Goal: Task Accomplishment & Management: Complete application form

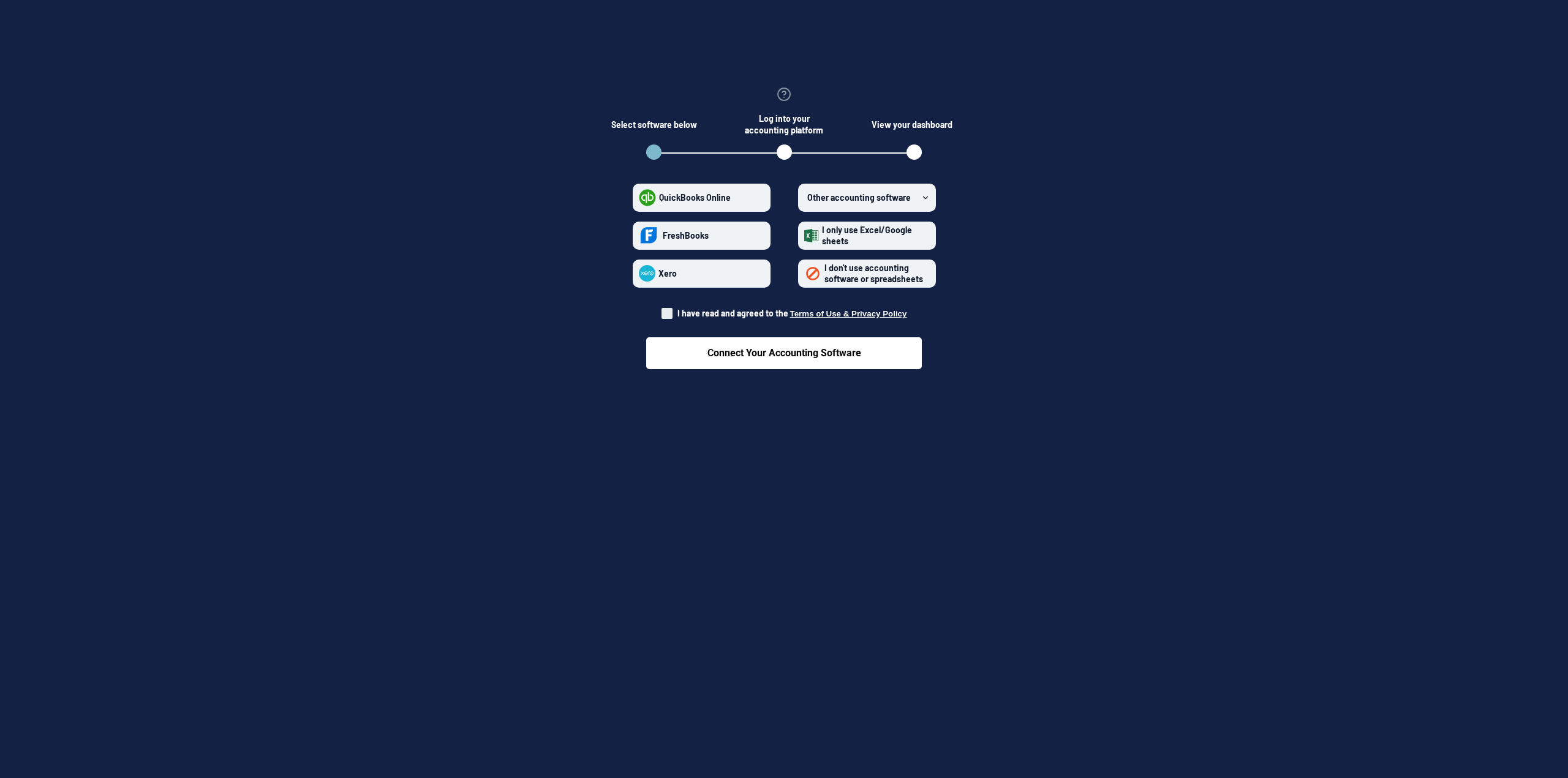
click at [684, 315] on span "I have read and agreed to the Terms of Use & Privacy Policy" at bounding box center [792, 313] width 230 height 11
click at [662, 310] on input "I have read and agreed to the Terms of Use & Privacy Policy" at bounding box center [661, 310] width 1 height 1
checkbox input "true"
click at [853, 198] on span "Other accounting software" at bounding box center [858, 198] width 104 height 11
click at [805, 198] on software "Other accounting software" at bounding box center [804, 197] width 1 height 1
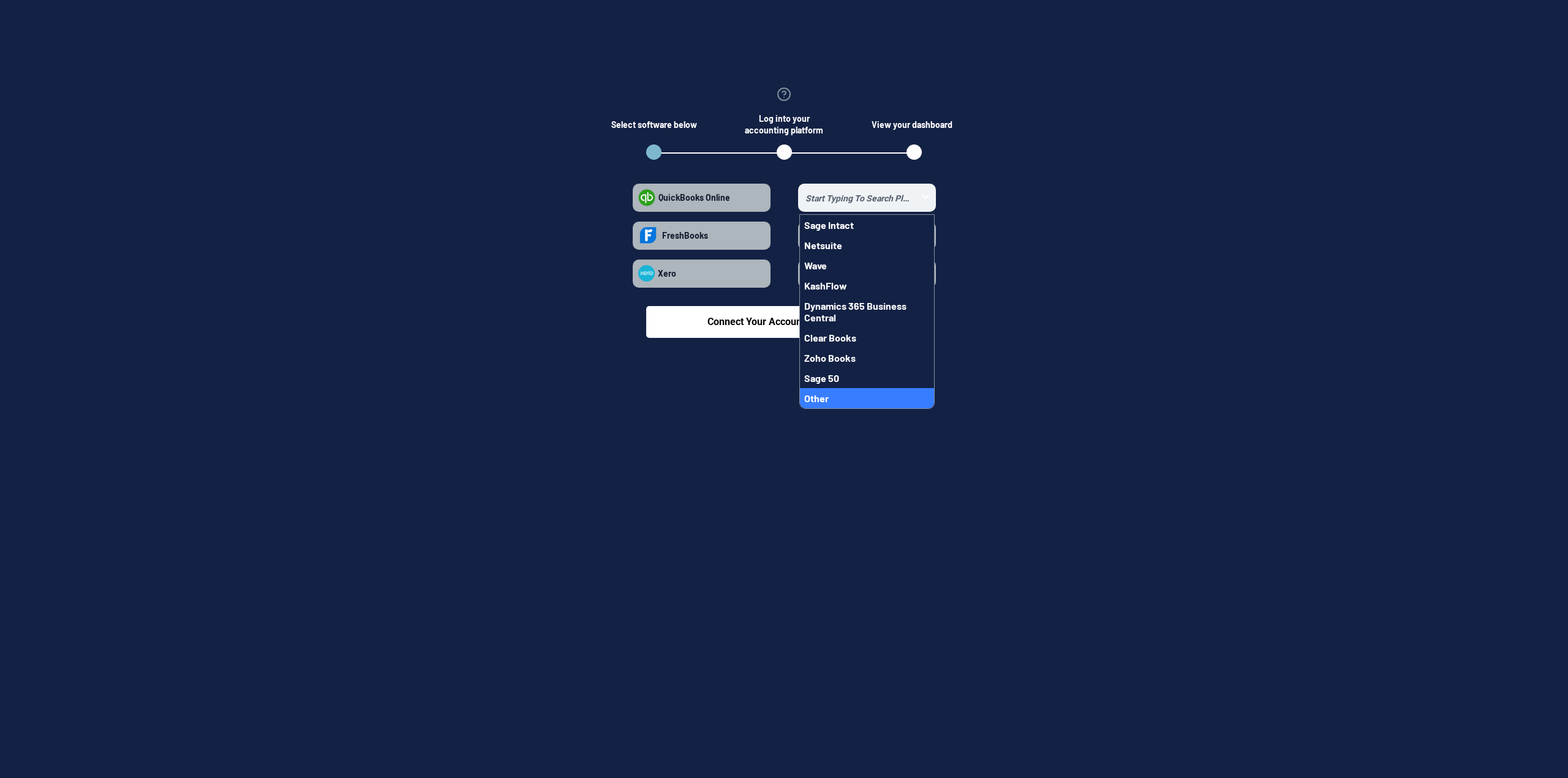
click at [847, 395] on button "Other" at bounding box center [866, 397] width 134 height 20
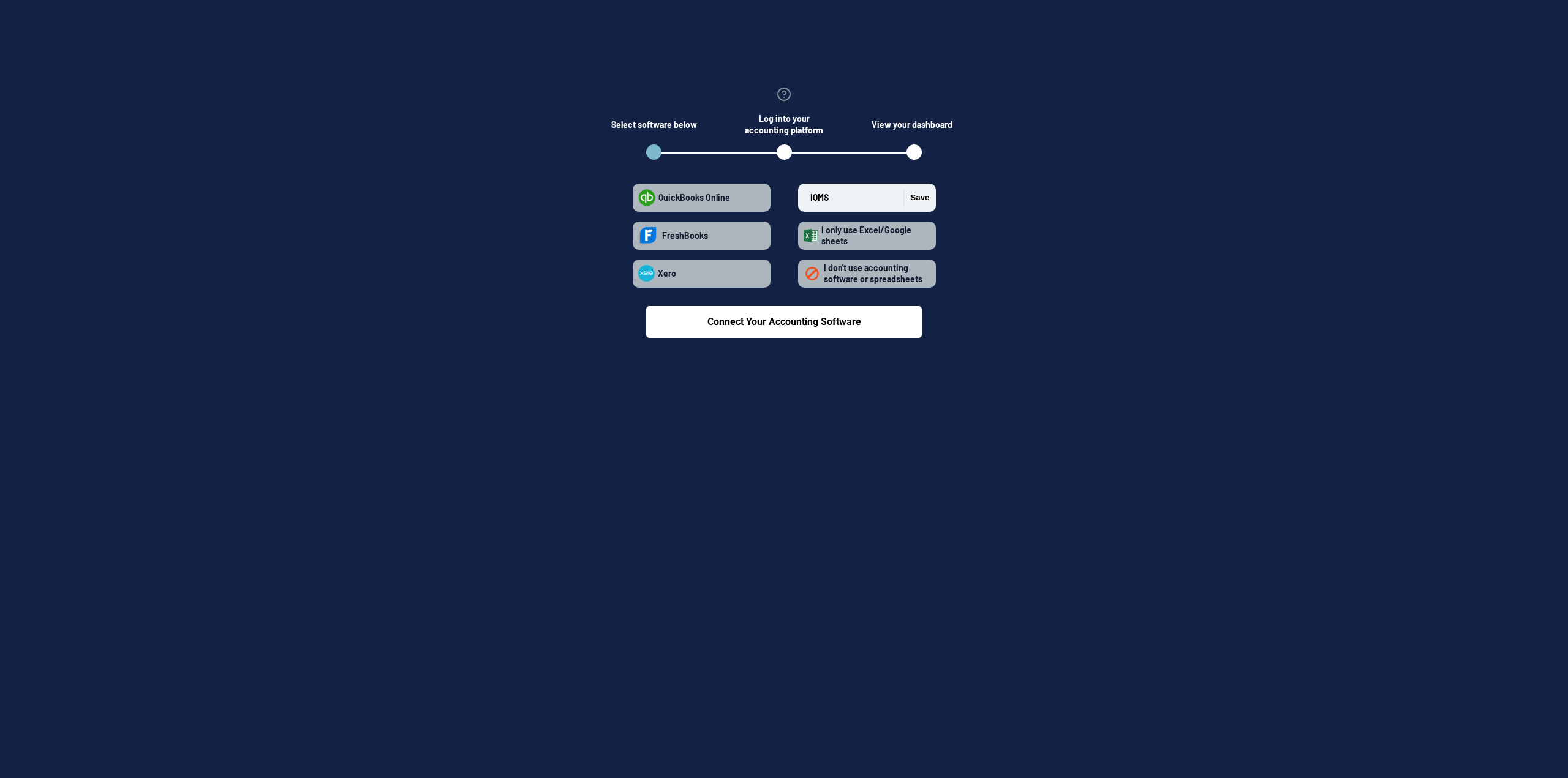
type input "IQMS"
click at [918, 197] on button "Save" at bounding box center [916, 198] width 26 height 19
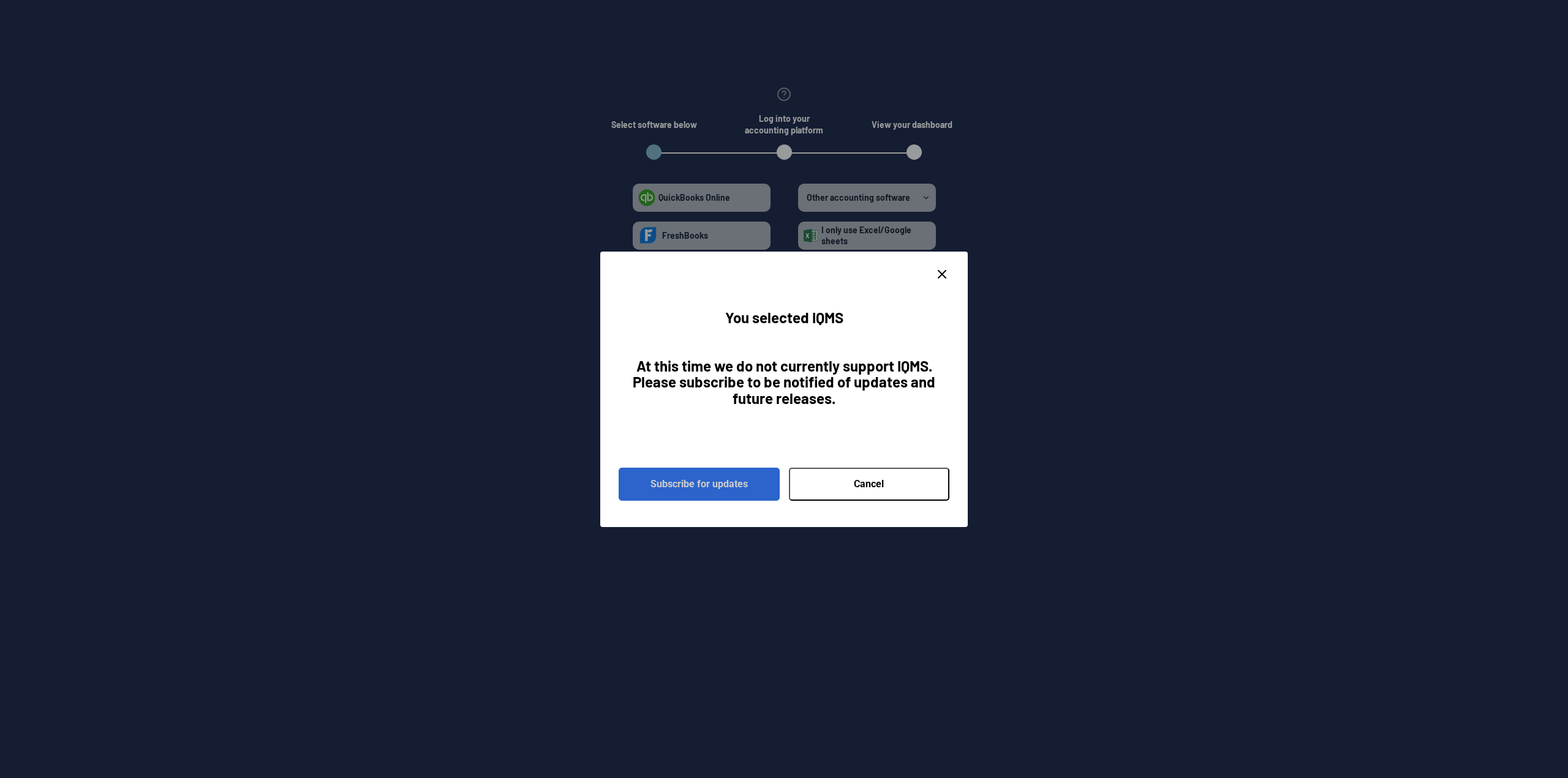
click at [703, 483] on button "Subscribe for updates" at bounding box center [698, 483] width 161 height 33
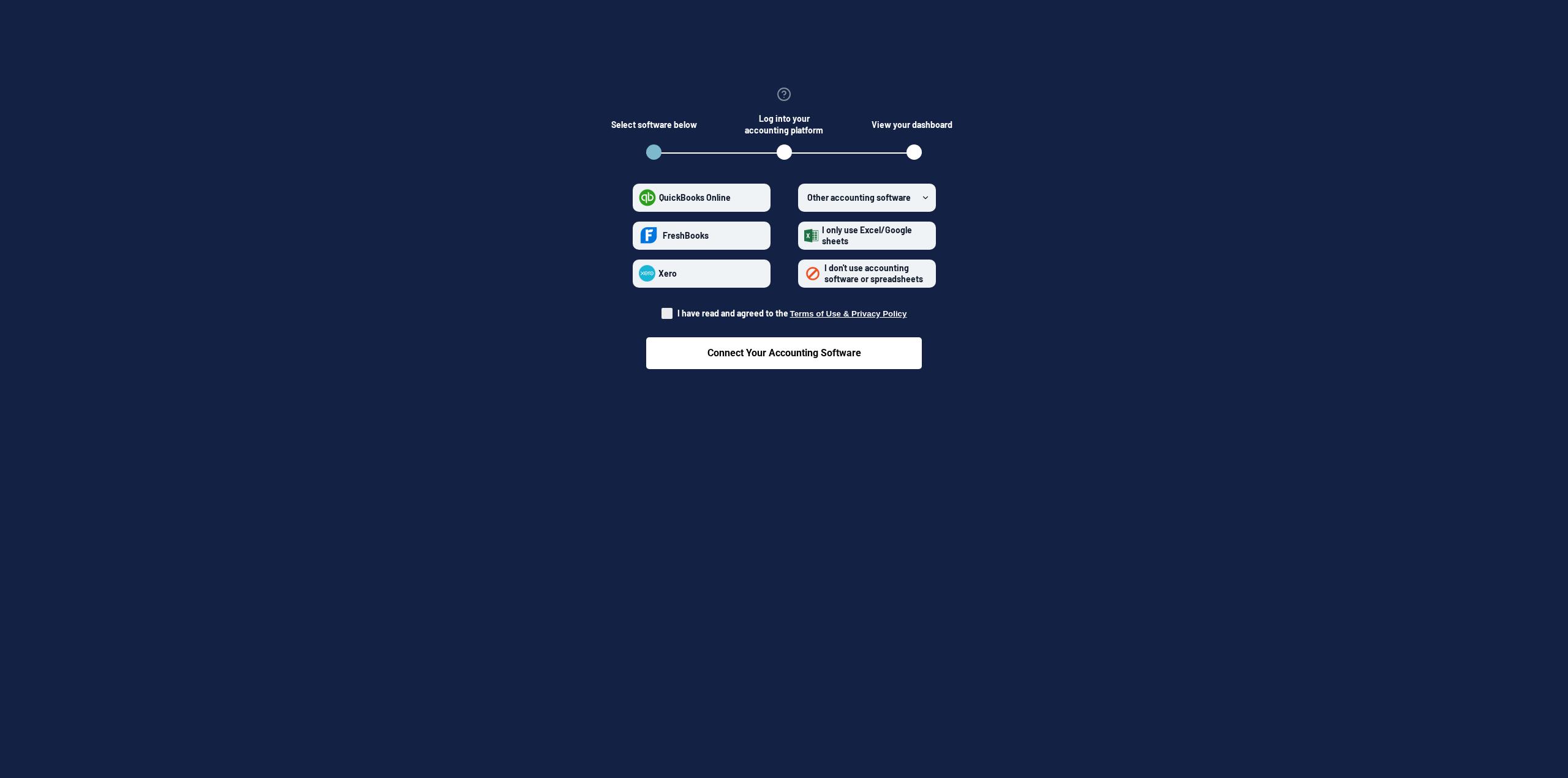
click at [677, 318] on span "I have read and agreed to the Terms of Use & Privacy Policy" at bounding box center [784, 313] width 246 height 12
click at [662, 310] on input "I have read and agreed to the Terms of Use & Privacy Policy" at bounding box center [661, 310] width 1 height 1
checkbox input "true"
click at [858, 267] on span "I don't use accounting software or spreadsheets" at bounding box center [873, 273] width 98 height 21
click at [805, 273] on spreadsheets "I don't use accounting software or spreadsheets" at bounding box center [804, 273] width 1 height 1
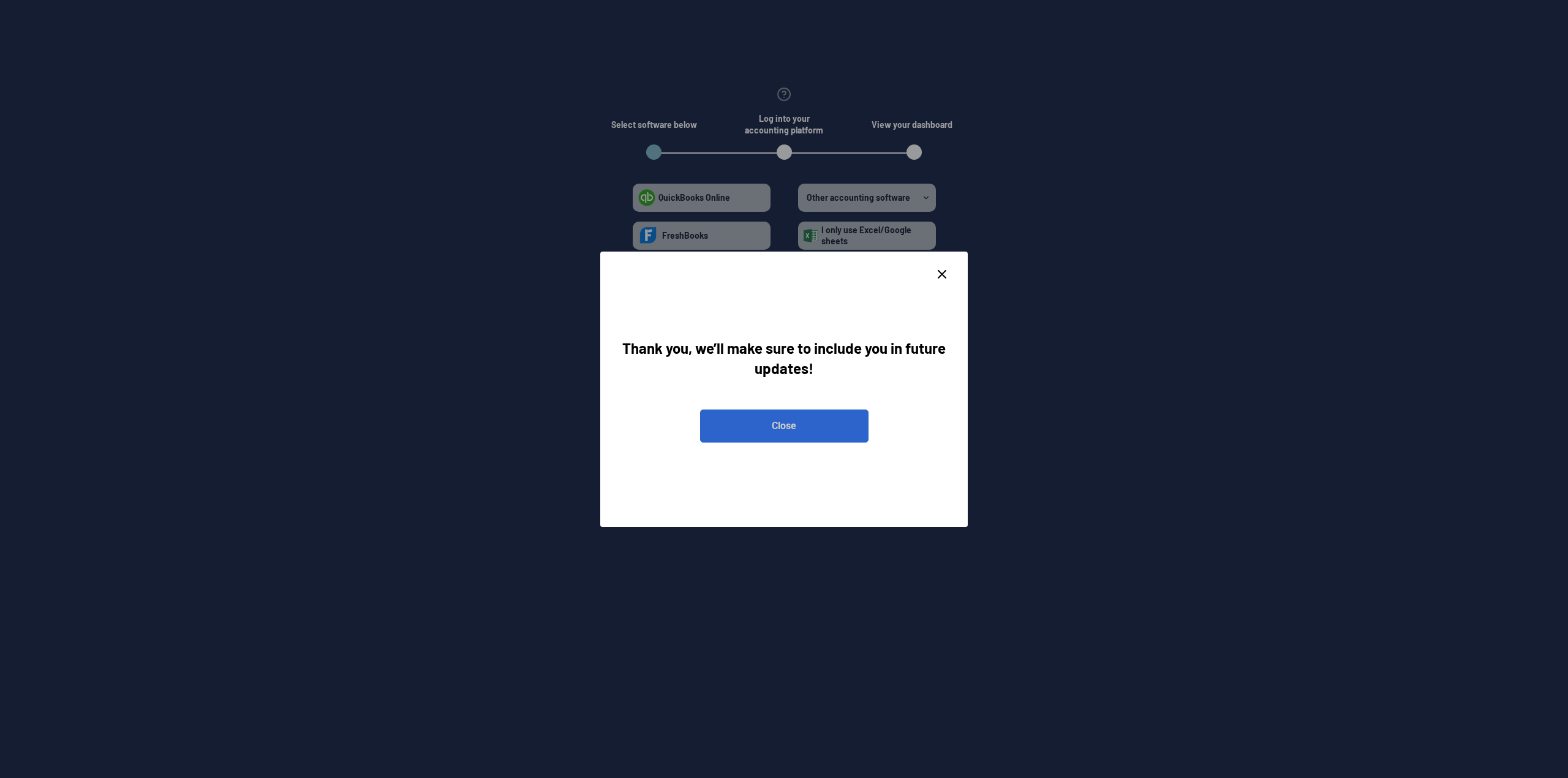
click at [779, 432] on button "Close" at bounding box center [784, 426] width 169 height 33
radio spreadsheets "false"
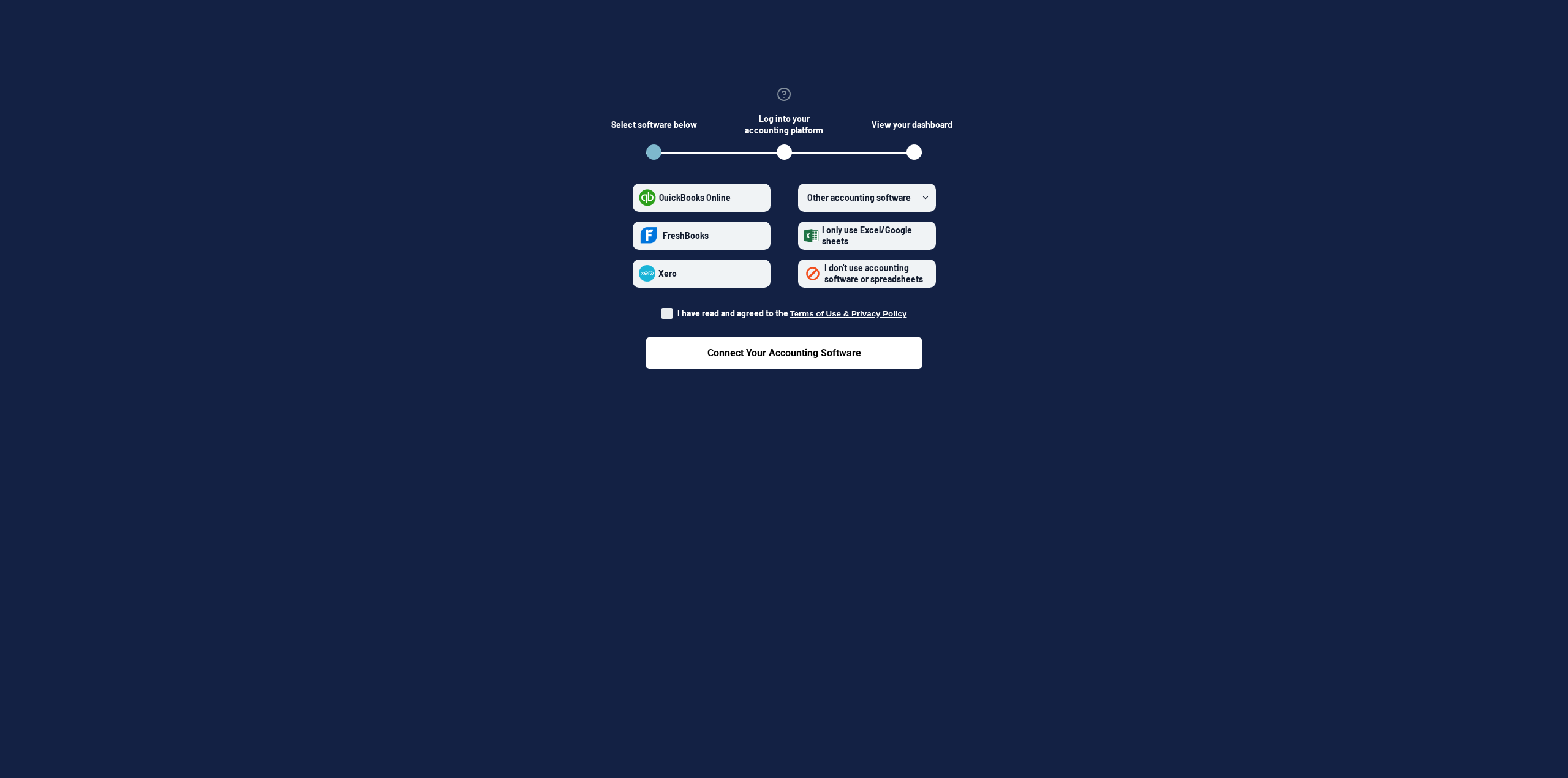
click at [671, 315] on span at bounding box center [666, 313] width 11 height 11
click at [662, 310] on input "I have read and agreed to the Terms of Use & Privacy Policy" at bounding box center [661, 310] width 1 height 1
checkbox input "true"
click at [862, 284] on span "I don't use accounting software or spreadsheets" at bounding box center [875, 273] width 108 height 21
click at [805, 273] on spreadsheets "I don't use accounting software or spreadsheets" at bounding box center [804, 273] width 1 height 1
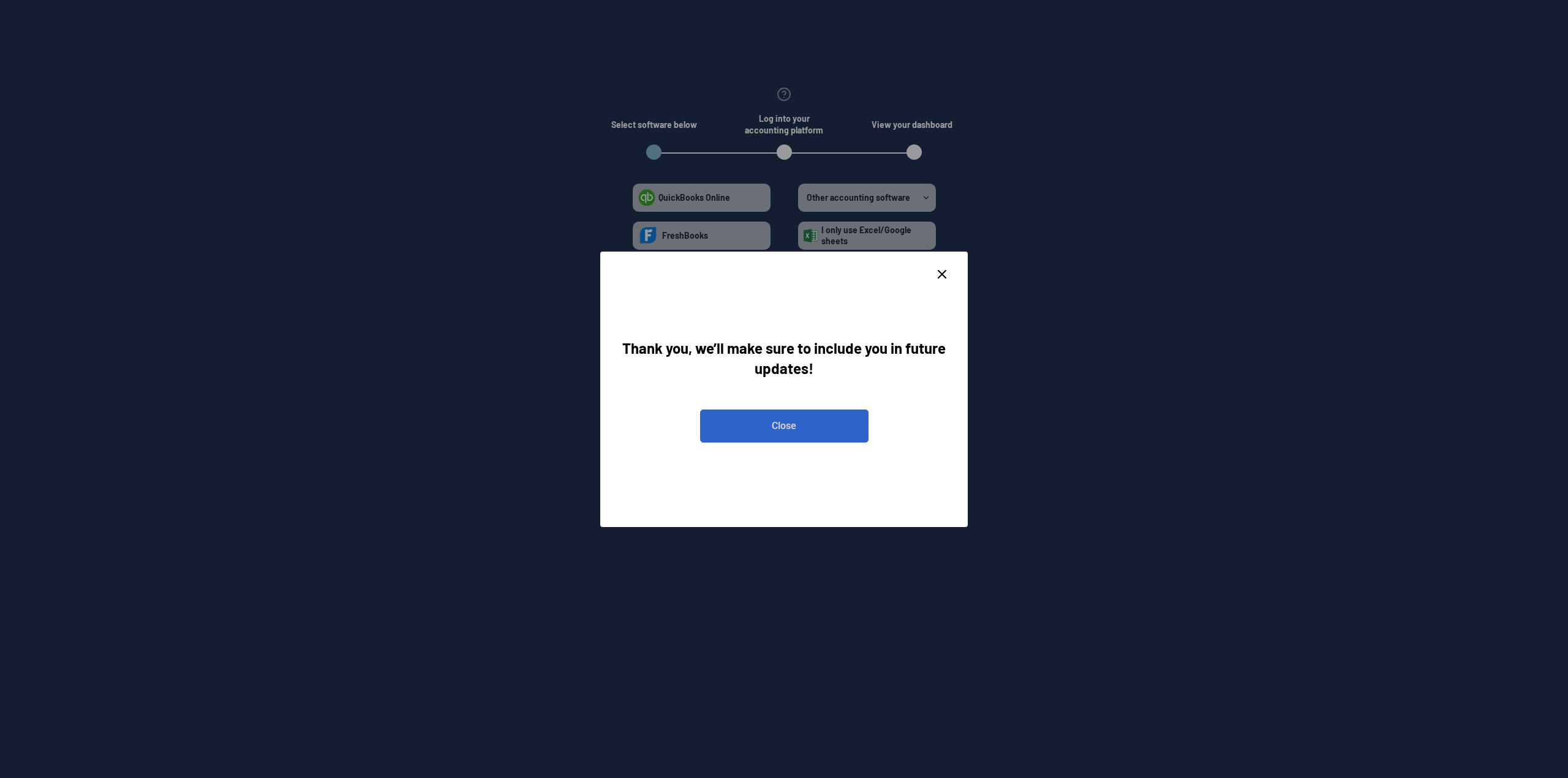
click at [782, 413] on button "Close" at bounding box center [784, 426] width 169 height 33
radio spreadsheets "false"
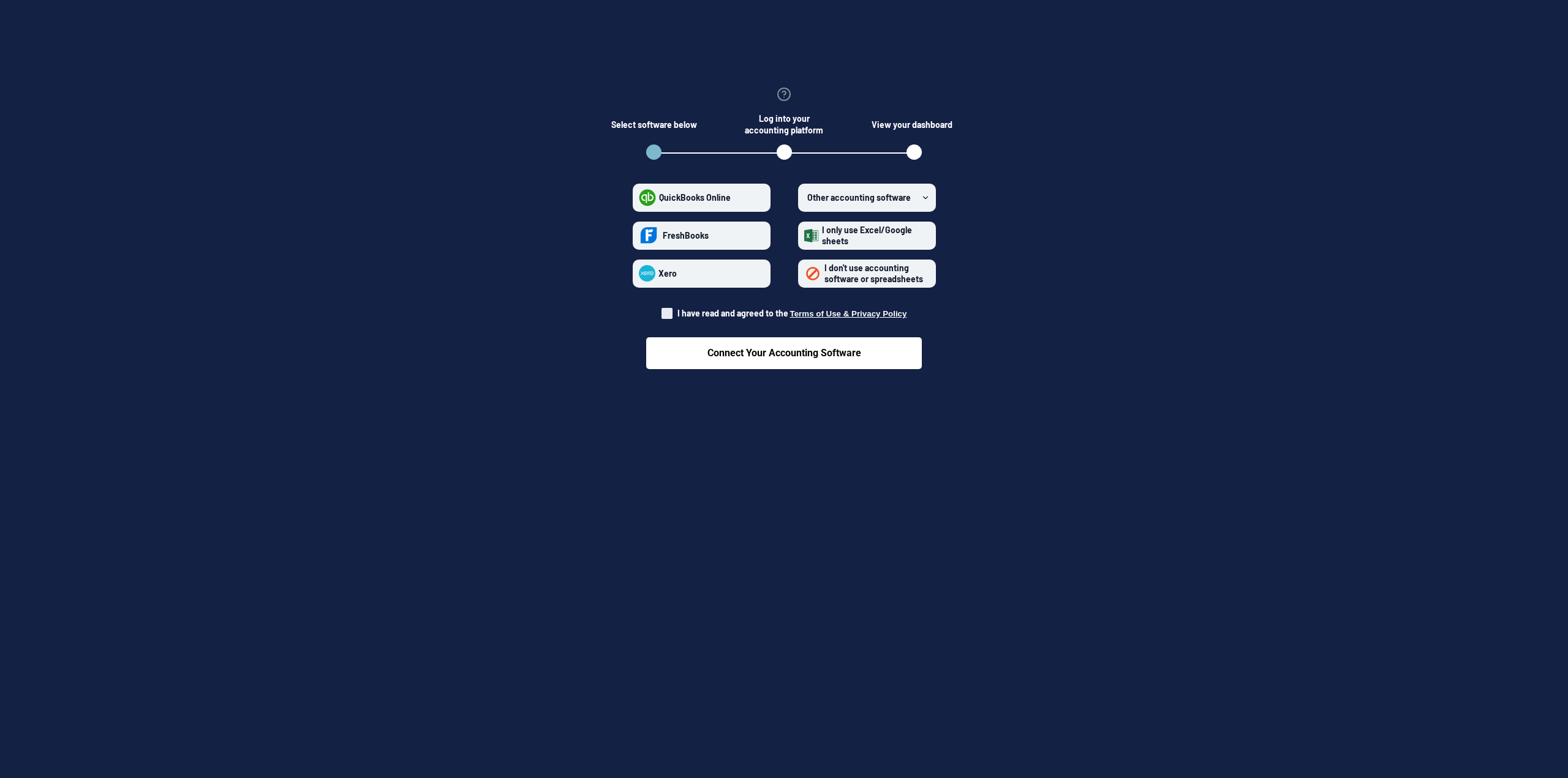
click at [902, 191] on label "Other accounting software" at bounding box center [866, 198] width 138 height 28
click at [805, 197] on software "Other accounting software" at bounding box center [804, 197] width 1 height 1
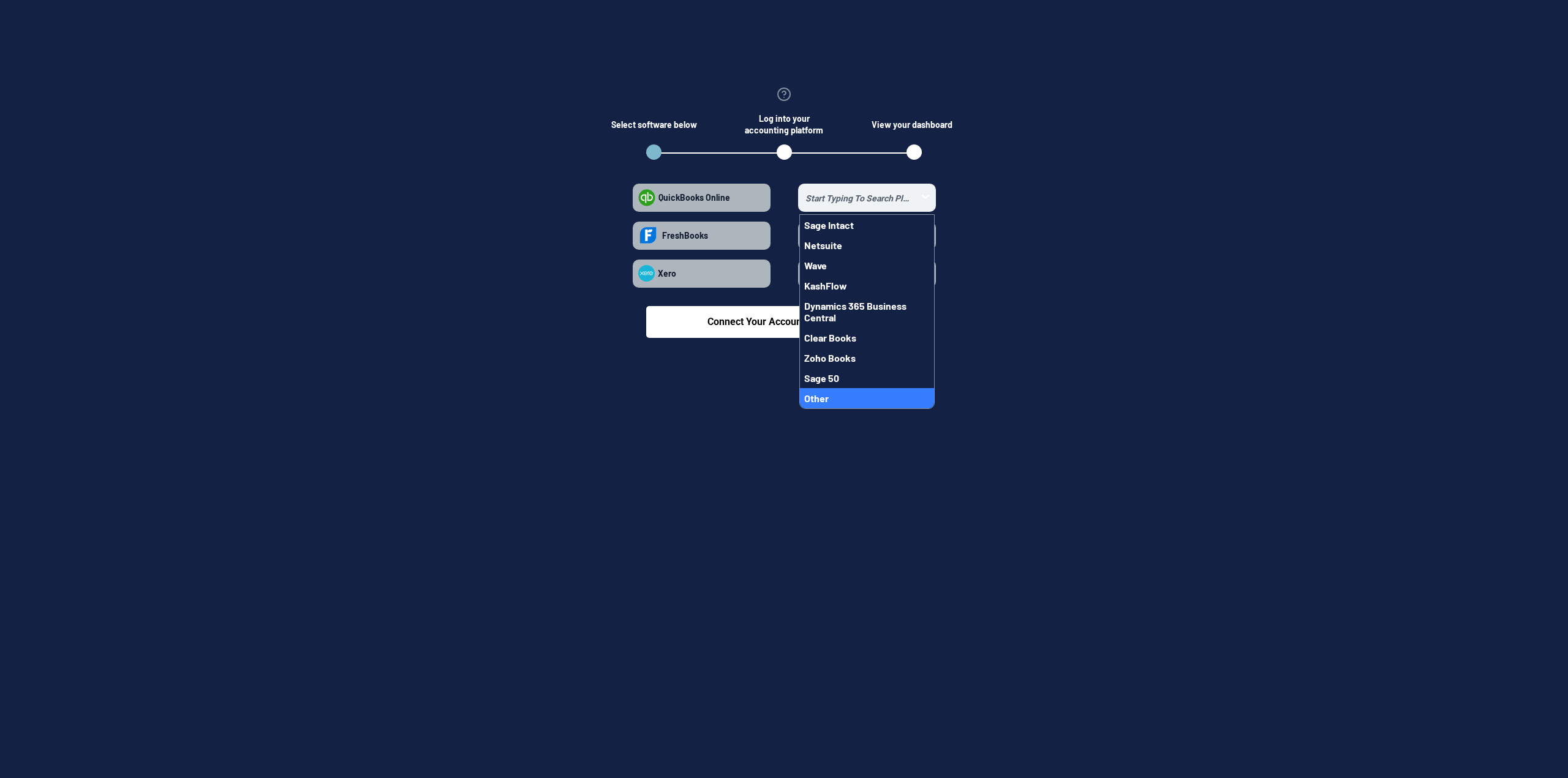
click at [821, 402] on span "Other" at bounding box center [816, 397] width 25 height 12
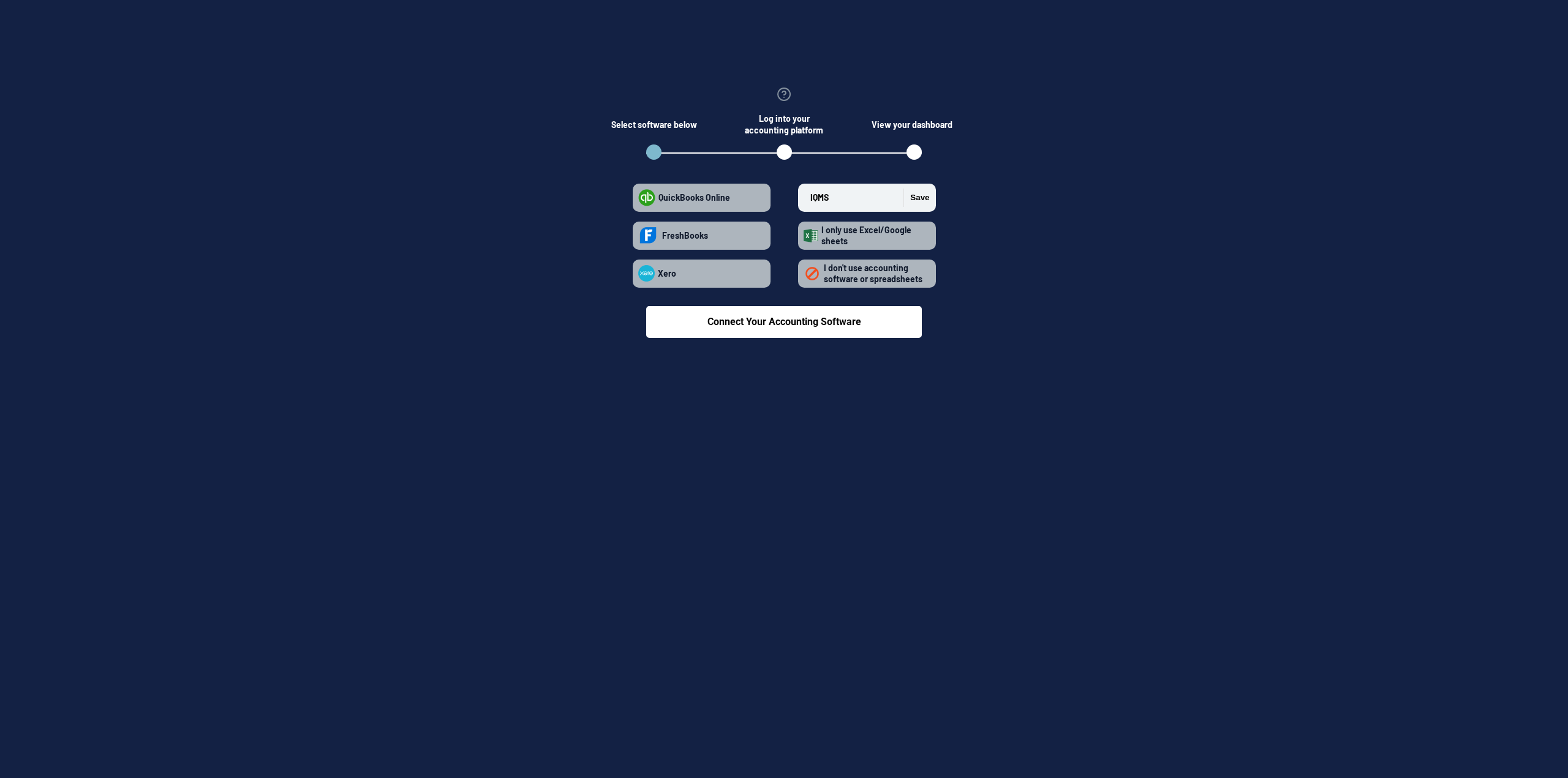
type input "IQMS"
click at [919, 199] on button "Save" at bounding box center [916, 198] width 26 height 19
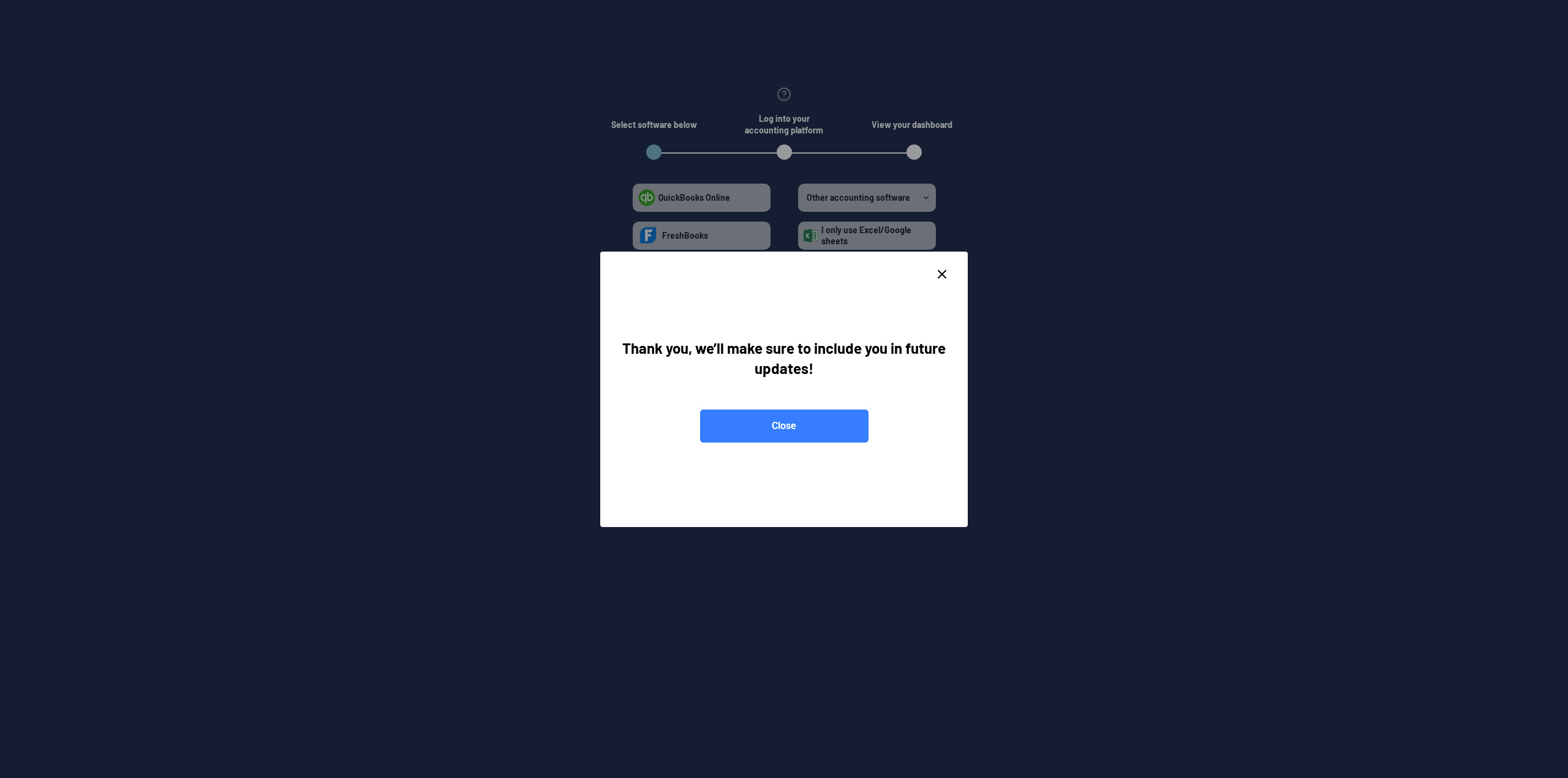
click at [934, 271] on div at bounding box center [784, 271] width 331 height 10
click at [938, 273] on icon "close dialog" at bounding box center [942, 274] width 15 height 15
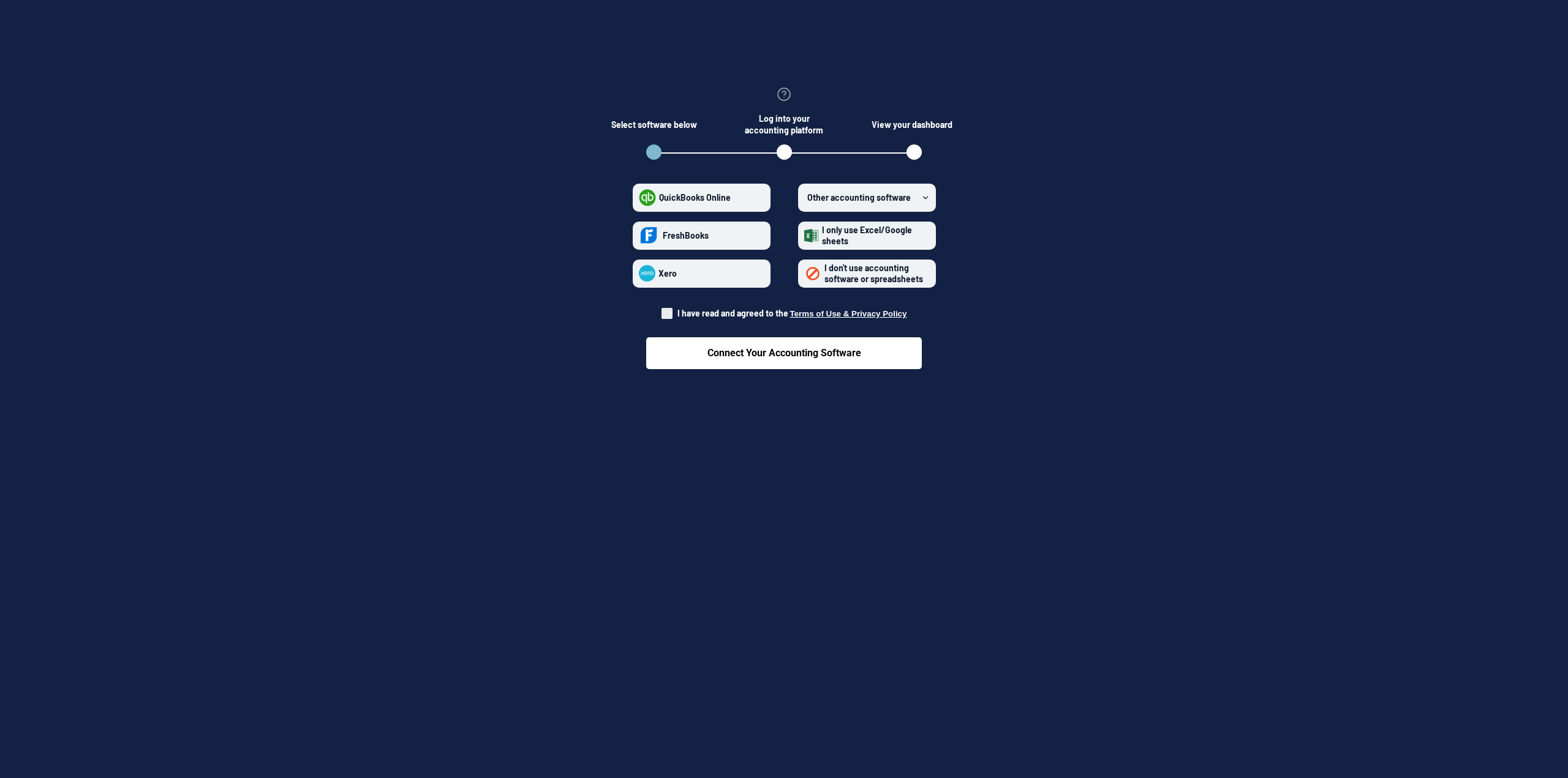
click at [674, 313] on span "I have read and agreed to the Terms of Use & Privacy Policy" at bounding box center [784, 313] width 246 height 12
click at [662, 310] on input "I have read and agreed to the Terms of Use & Privacy Policy" at bounding box center [661, 310] width 1 height 1
checkbox input "true"
drag, startPoint x: 792, startPoint y: 151, endPoint x: 785, endPoint y: 151, distance: 7.0
click at [790, 153] on li "Log into your accounting platform" at bounding box center [784, 154] width 92 height 20
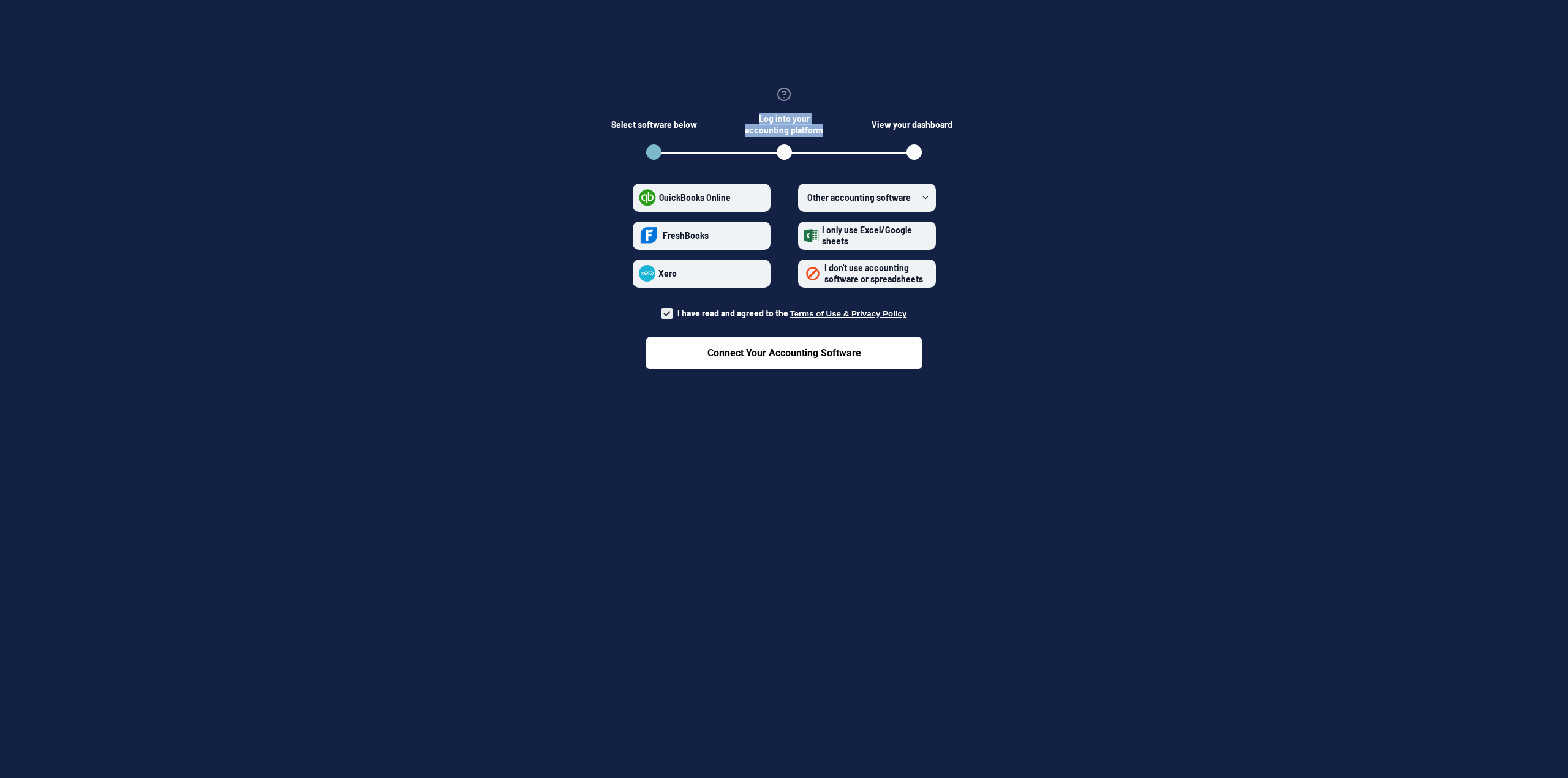
click at [785, 151] on div "open step 2" at bounding box center [784, 152] width 15 height 15
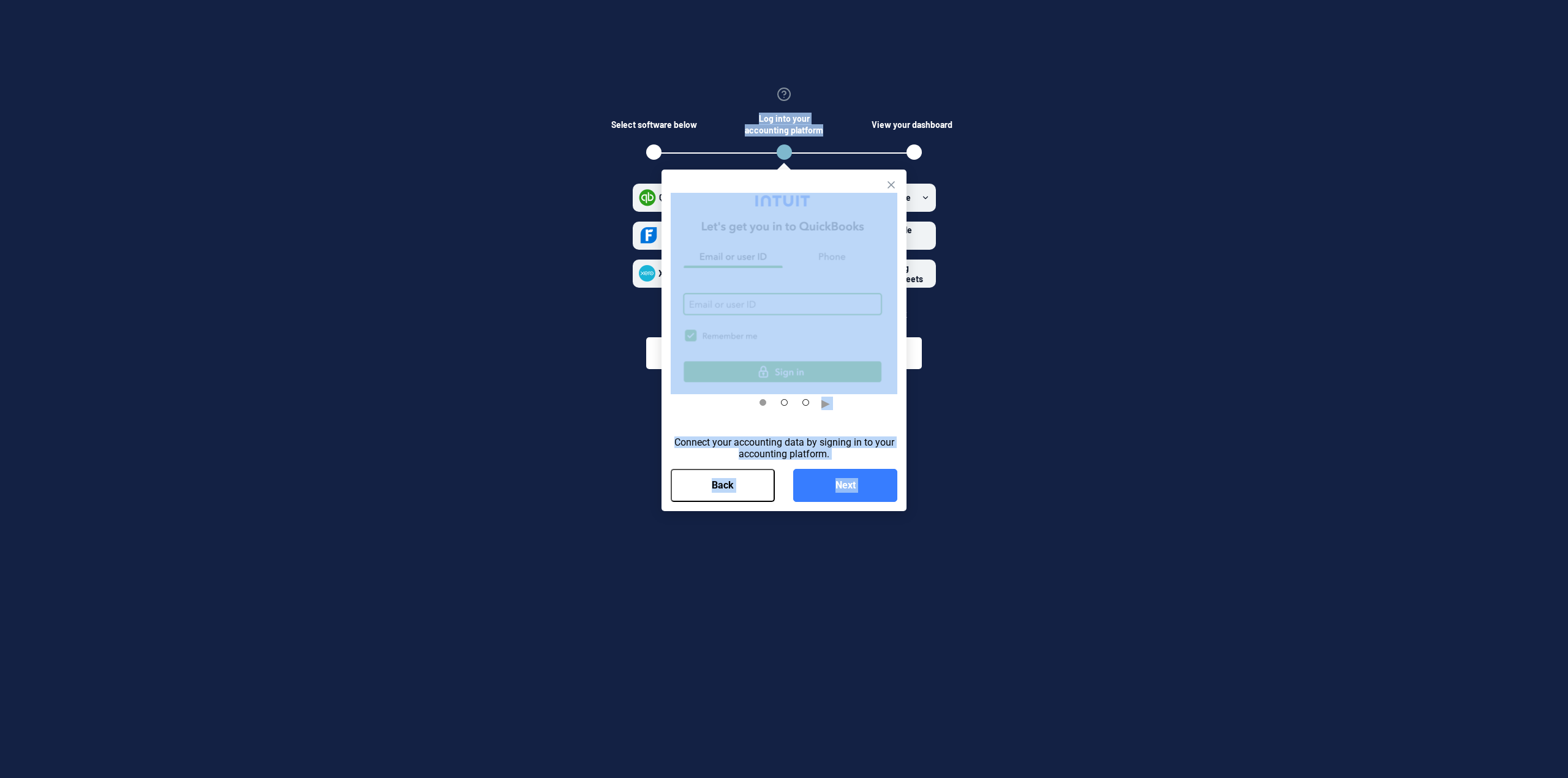
click at [785, 151] on div "open step 2" at bounding box center [784, 152] width 15 height 15
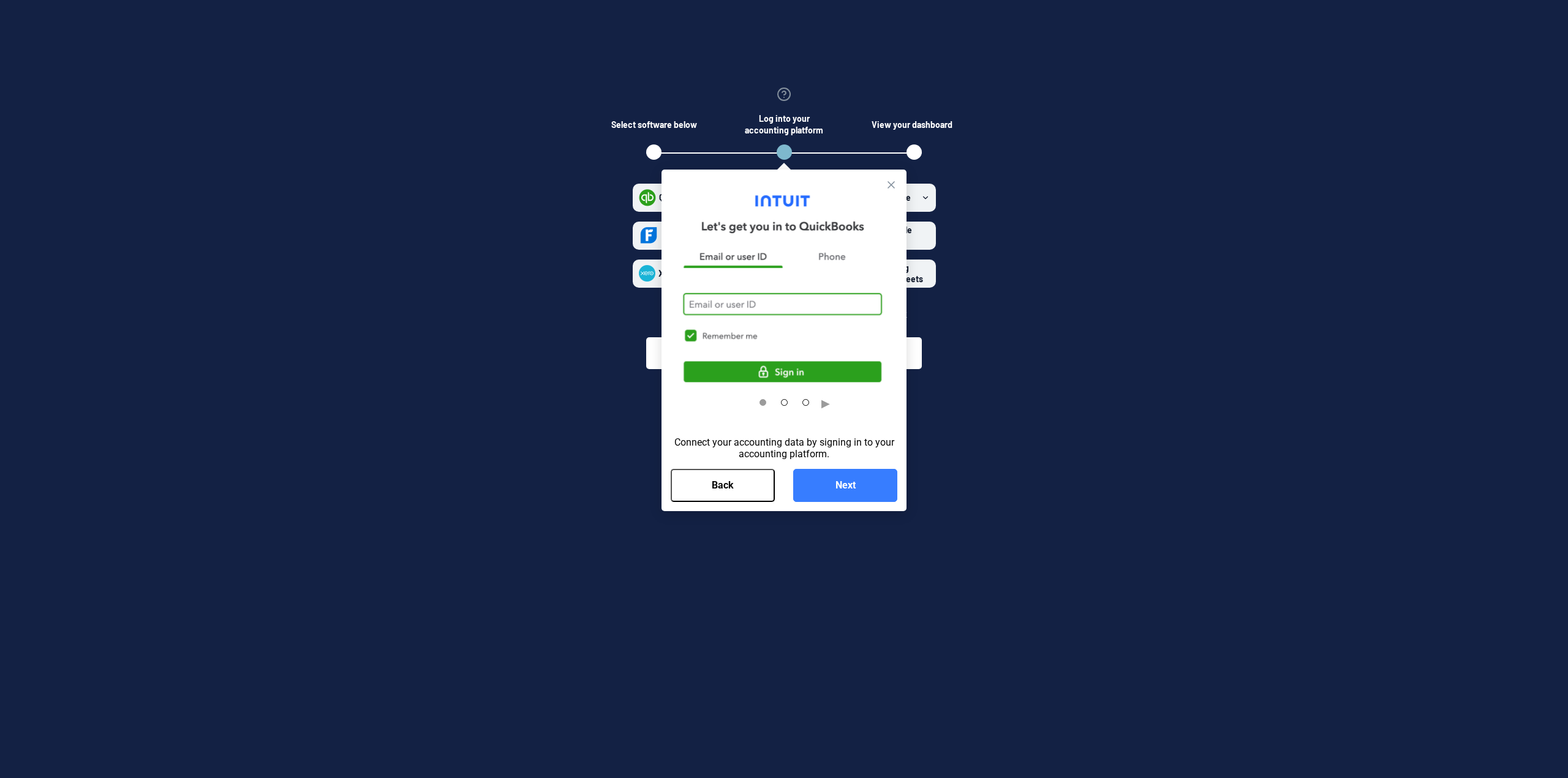
click at [1194, 133] on section "Select software below ▶ Connect your accounting data by signing in to your acco…" at bounding box center [784, 224] width 1528 height 350
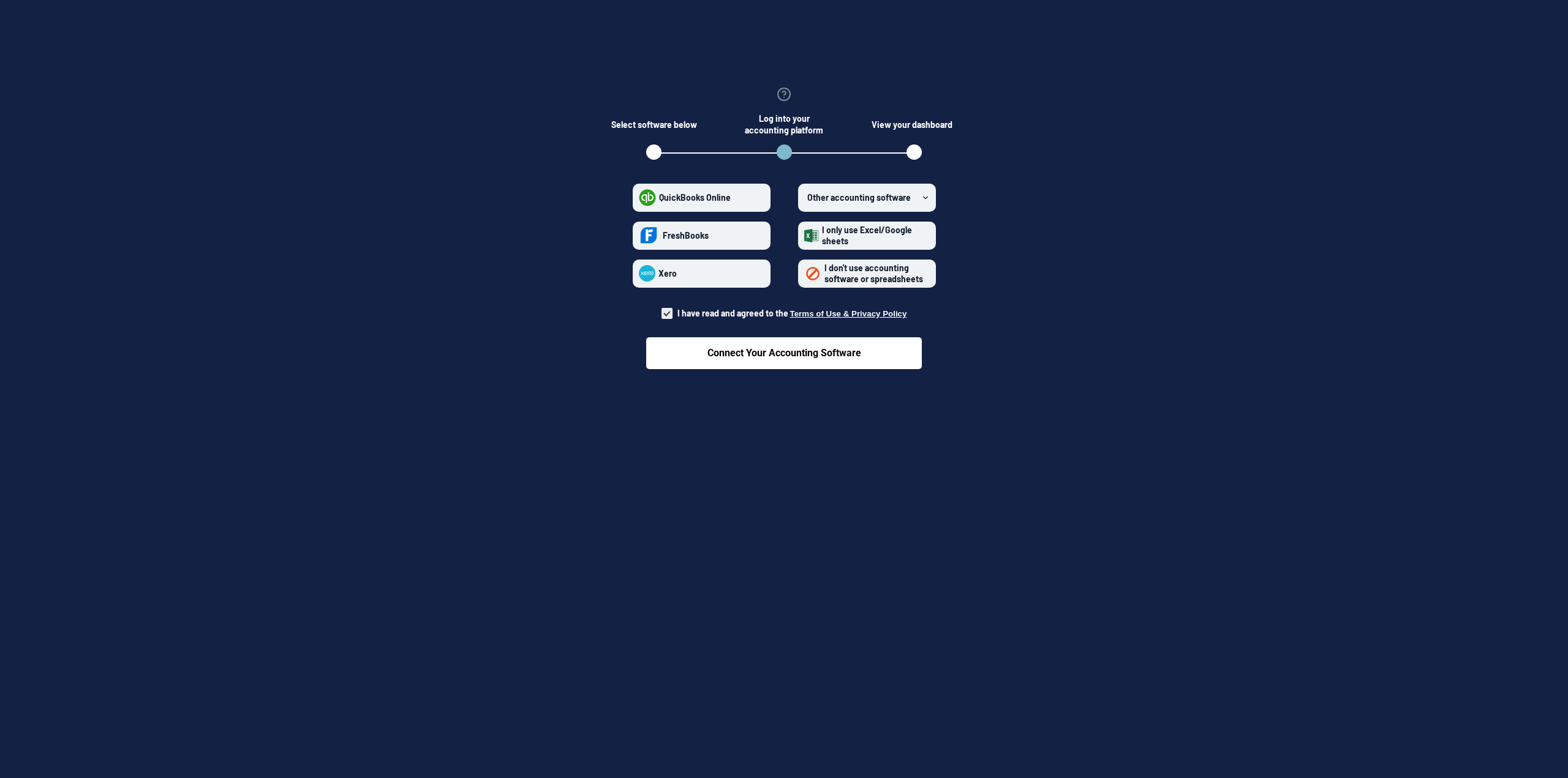
click at [792, 130] on div "Log into your accounting platform" at bounding box center [784, 124] width 86 height 25
click at [783, 149] on div "open step 2" at bounding box center [784, 152] width 15 height 15
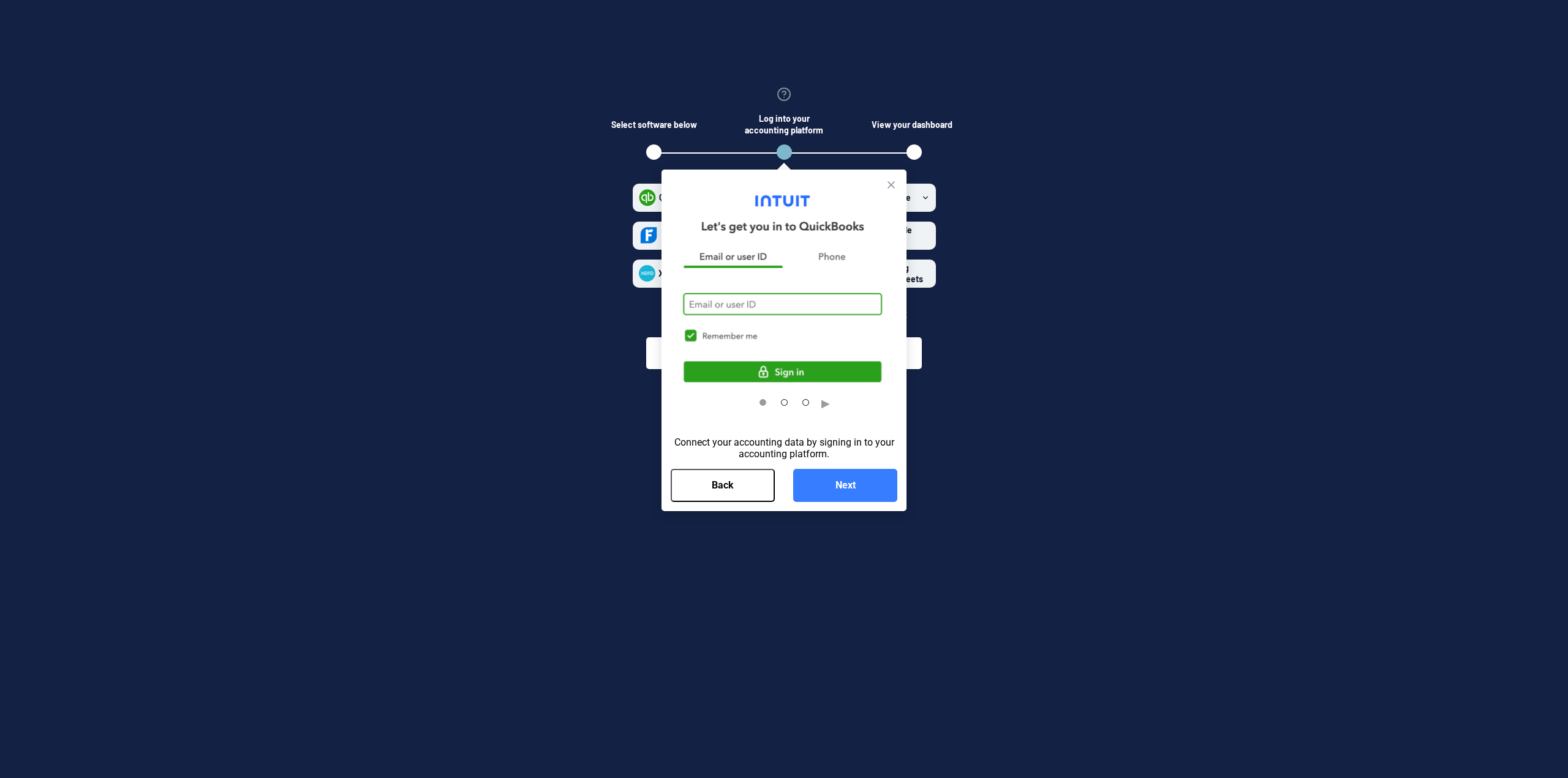
click at [734, 490] on button "Back" at bounding box center [722, 485] width 104 height 33
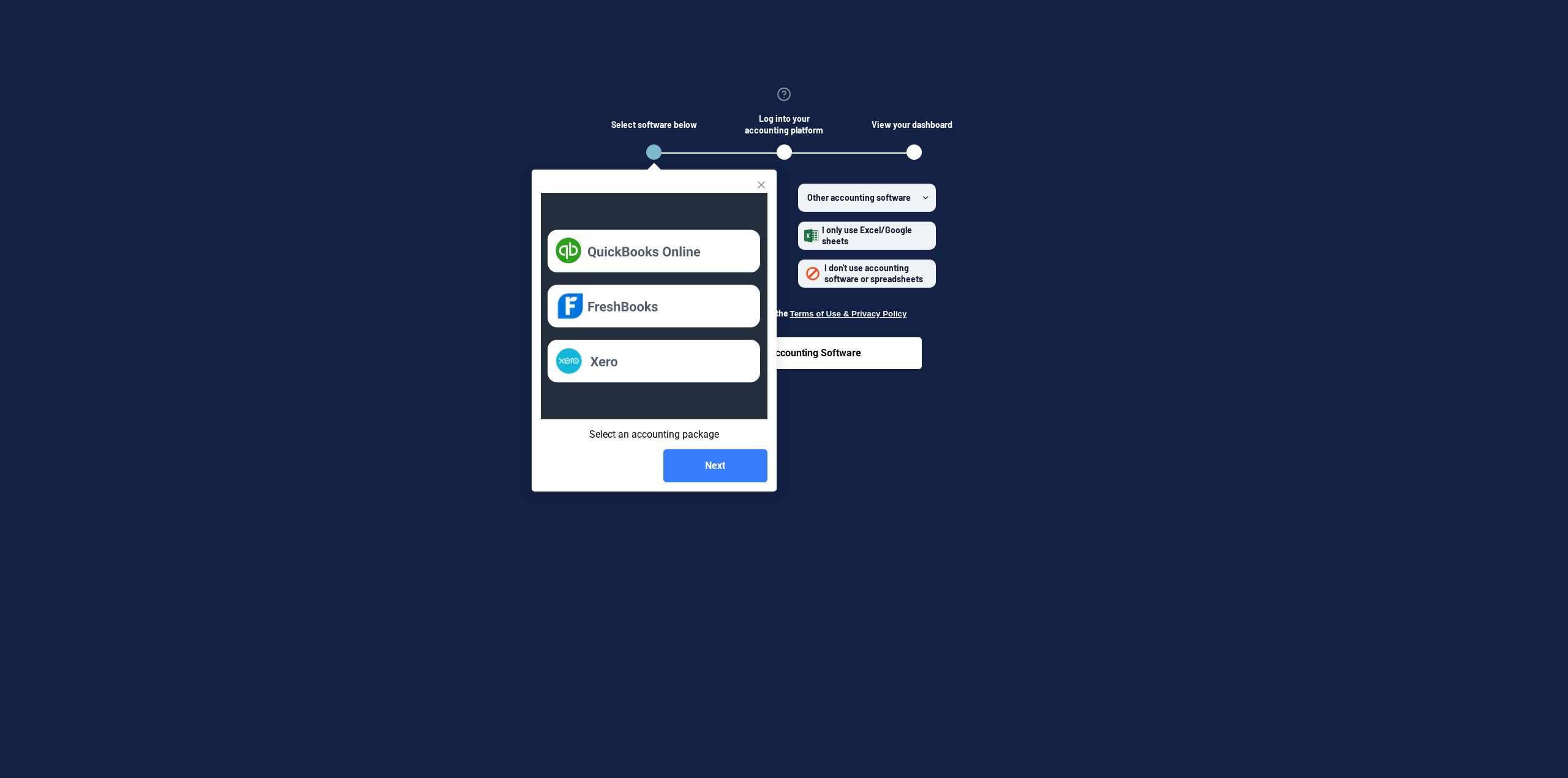
click at [911, 145] on div "open step 3" at bounding box center [913, 152] width 15 height 15
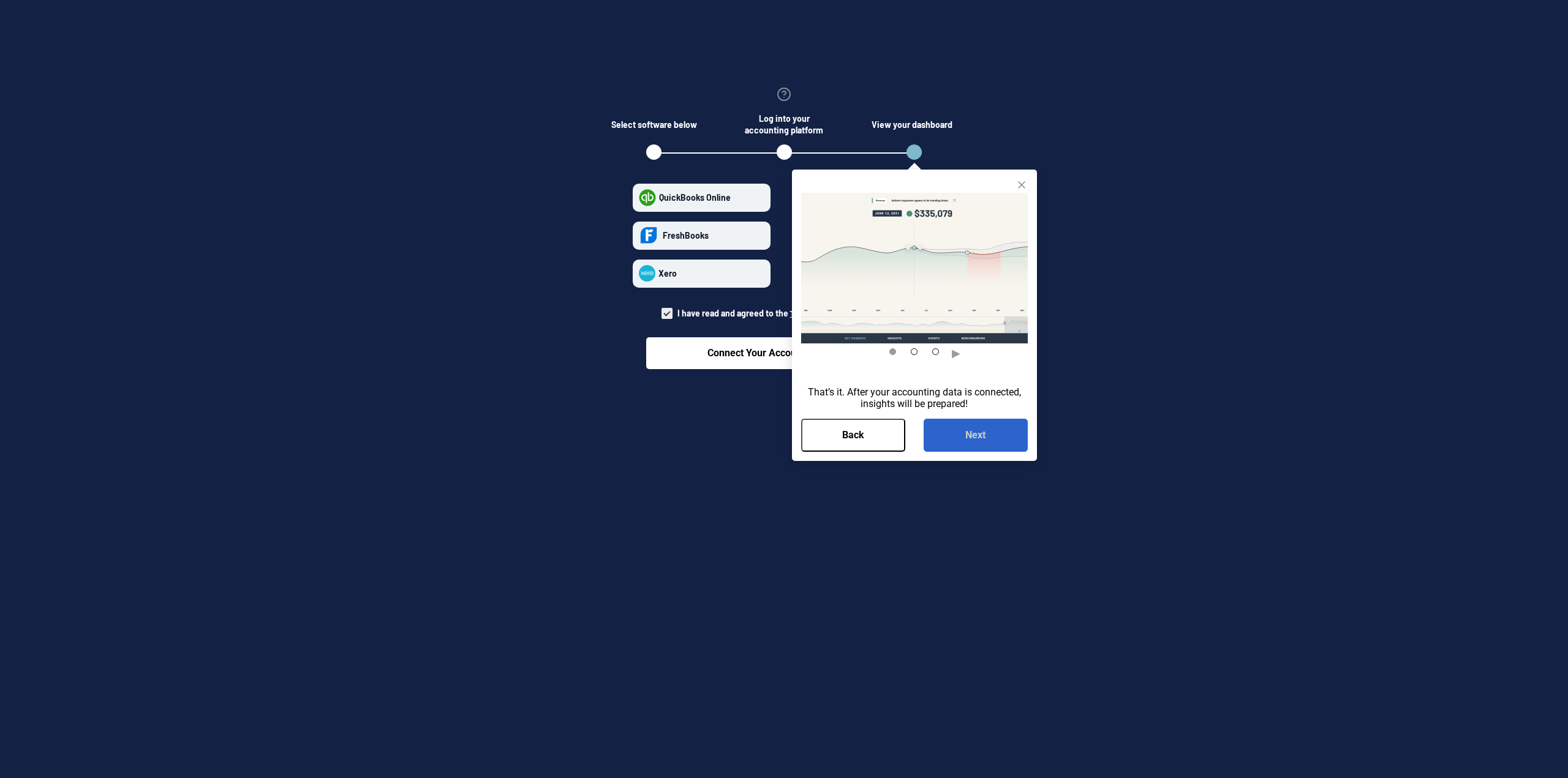
click at [980, 429] on button "Next" at bounding box center [975, 435] width 104 height 33
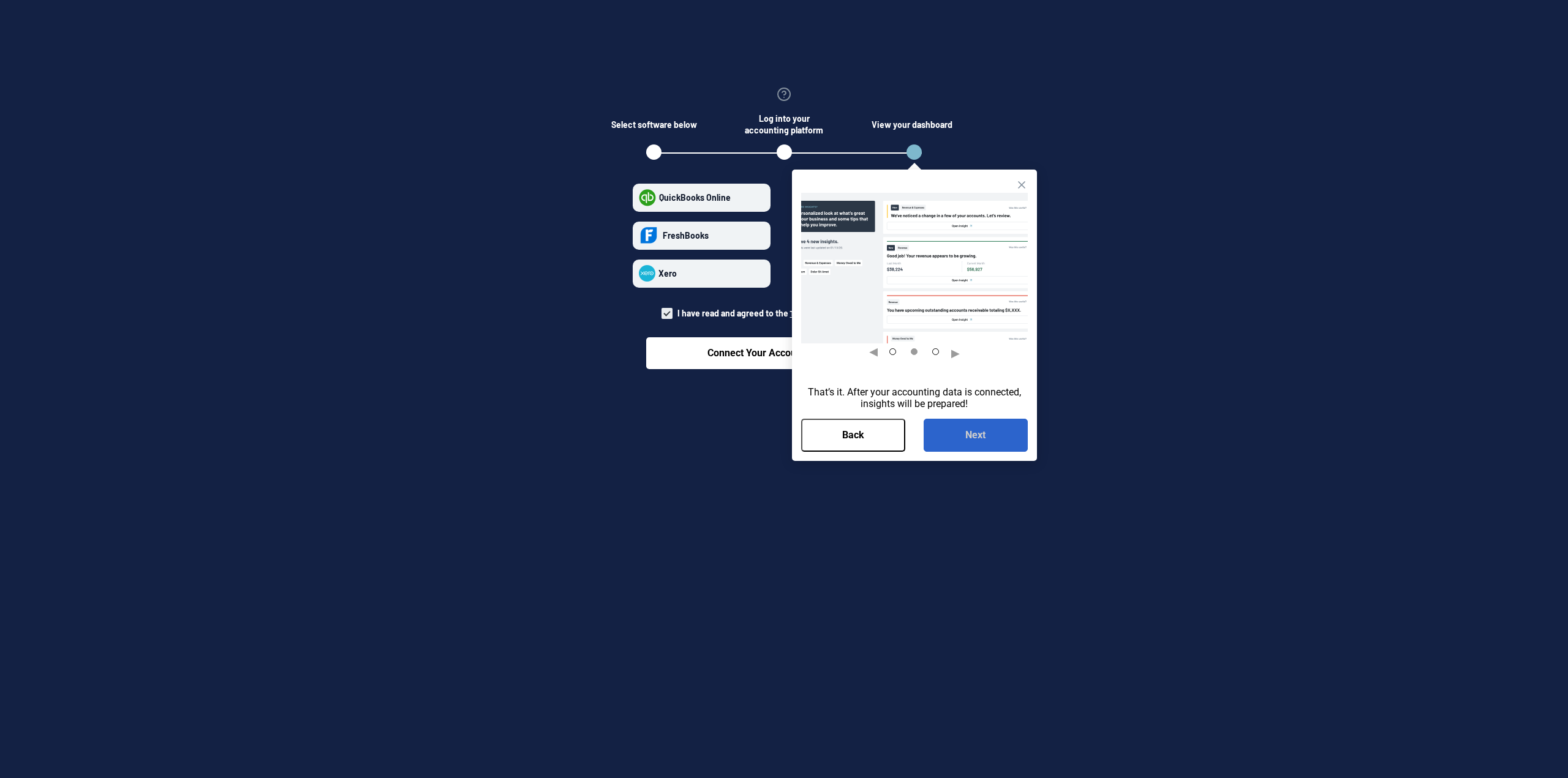
click at [979, 431] on button "Next" at bounding box center [975, 435] width 104 height 33
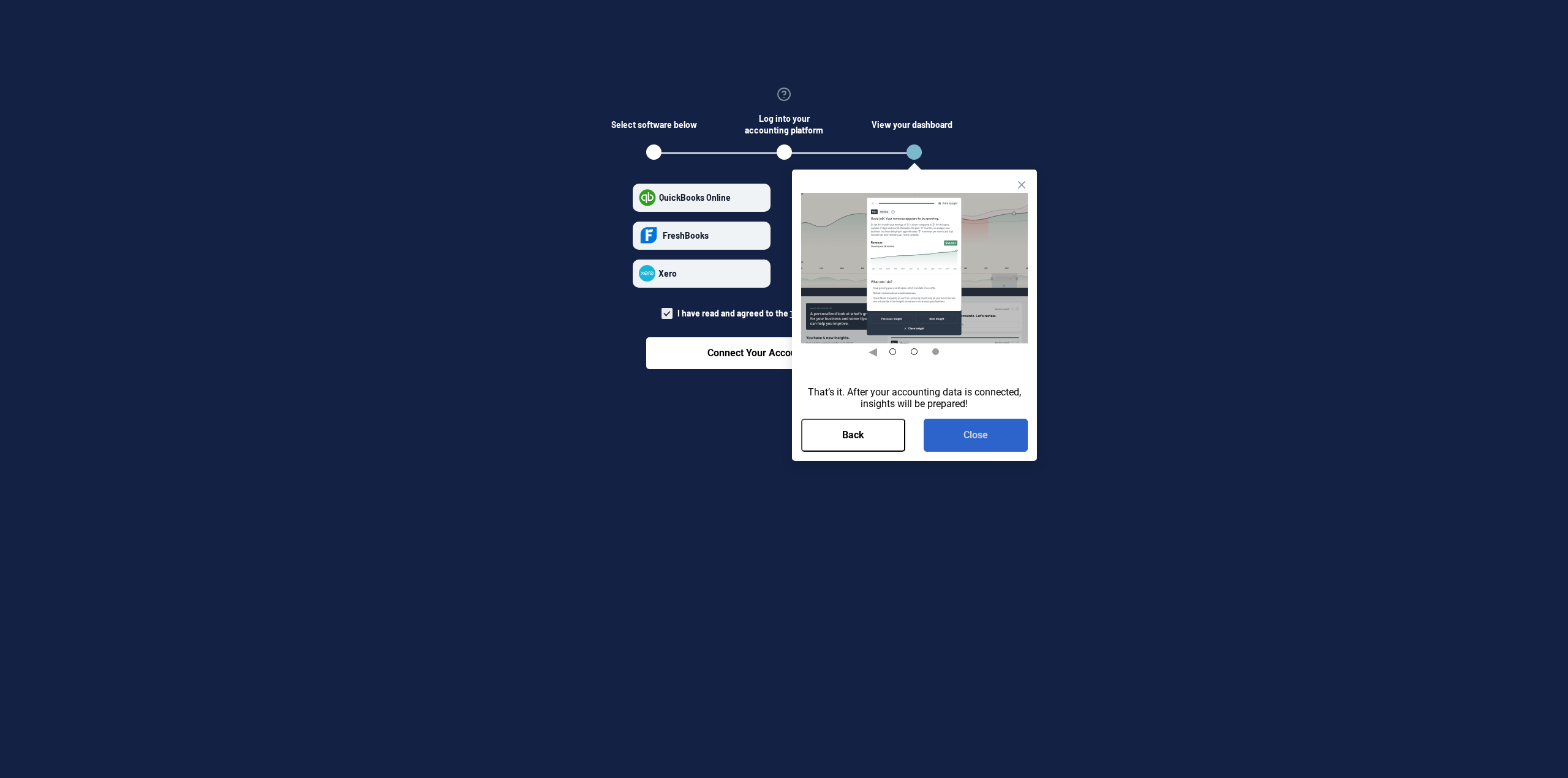
click at [979, 431] on button "Close" at bounding box center [975, 435] width 104 height 33
click at [979, 431] on div at bounding box center [784, 389] width 1568 height 778
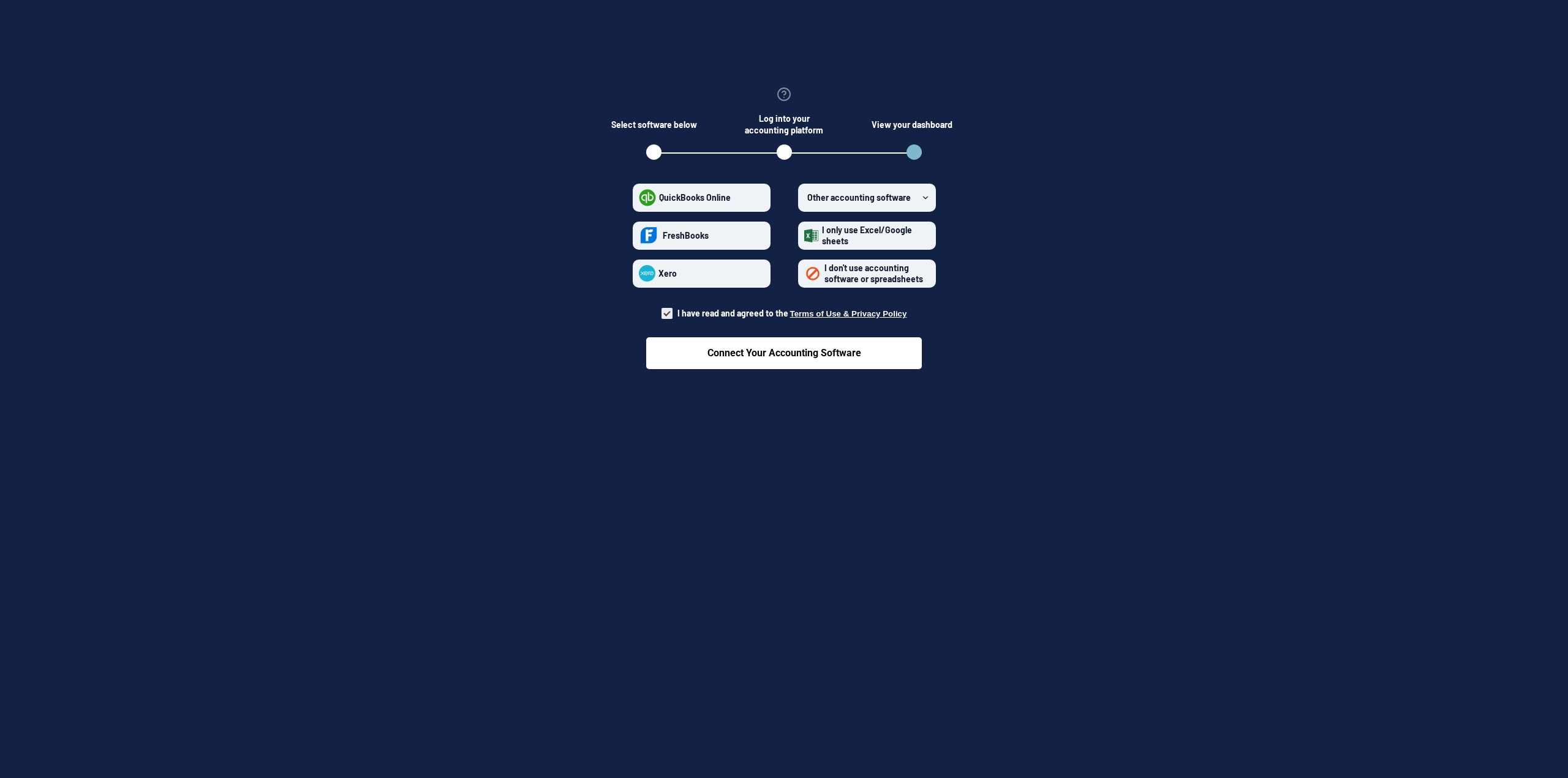
click at [1022, 404] on div "Select software below Log into your accounting platform View your dashboard Qui…" at bounding box center [784, 209] width 1568 height 420
click at [673, 310] on span at bounding box center [666, 313] width 11 height 11
click at [662, 310] on input "I have read and agreed to the Terms of Use & Privacy Policy" at bounding box center [661, 310] width 1 height 1
checkbox input "true"
click at [855, 279] on span "I don't use accounting software or spreadsheets" at bounding box center [873, 273] width 98 height 21
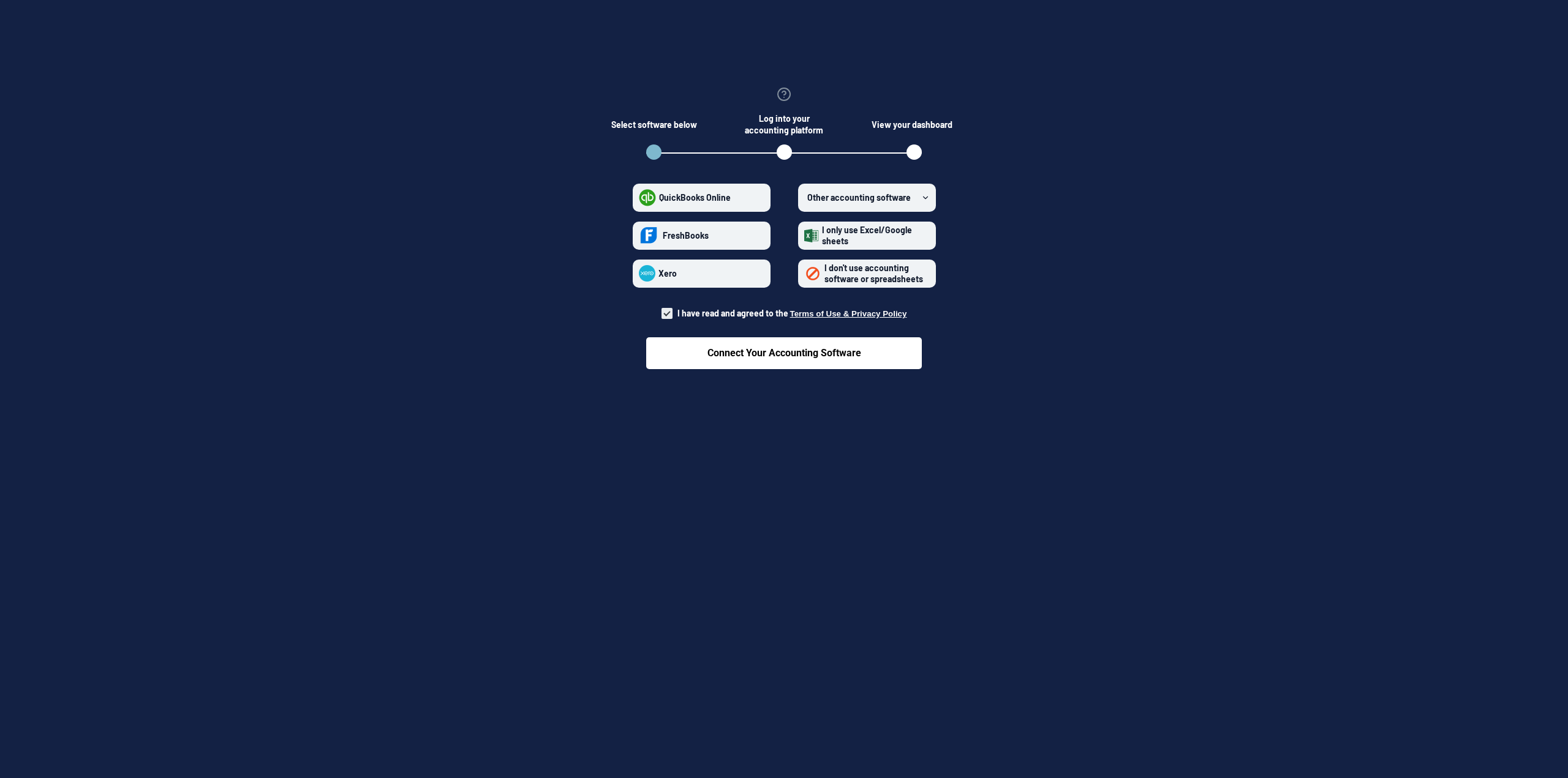
click at [805, 273] on spreadsheets "I don't use accounting software or spreadsheets" at bounding box center [804, 273] width 1 height 1
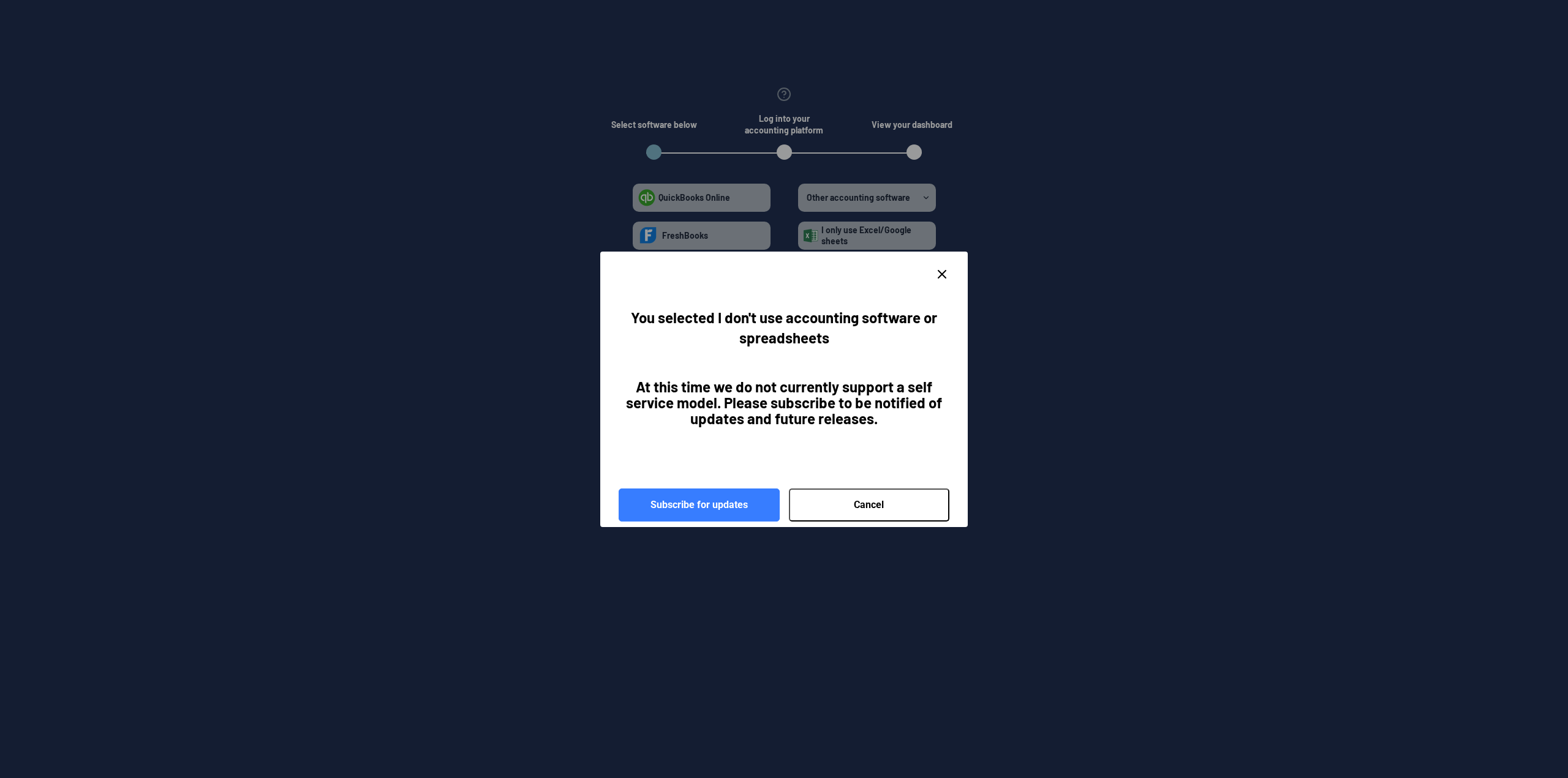
click at [874, 512] on button "Cancel" at bounding box center [869, 505] width 161 height 33
radio spreadsheets "false"
